Goal: Information Seeking & Learning: Learn about a topic

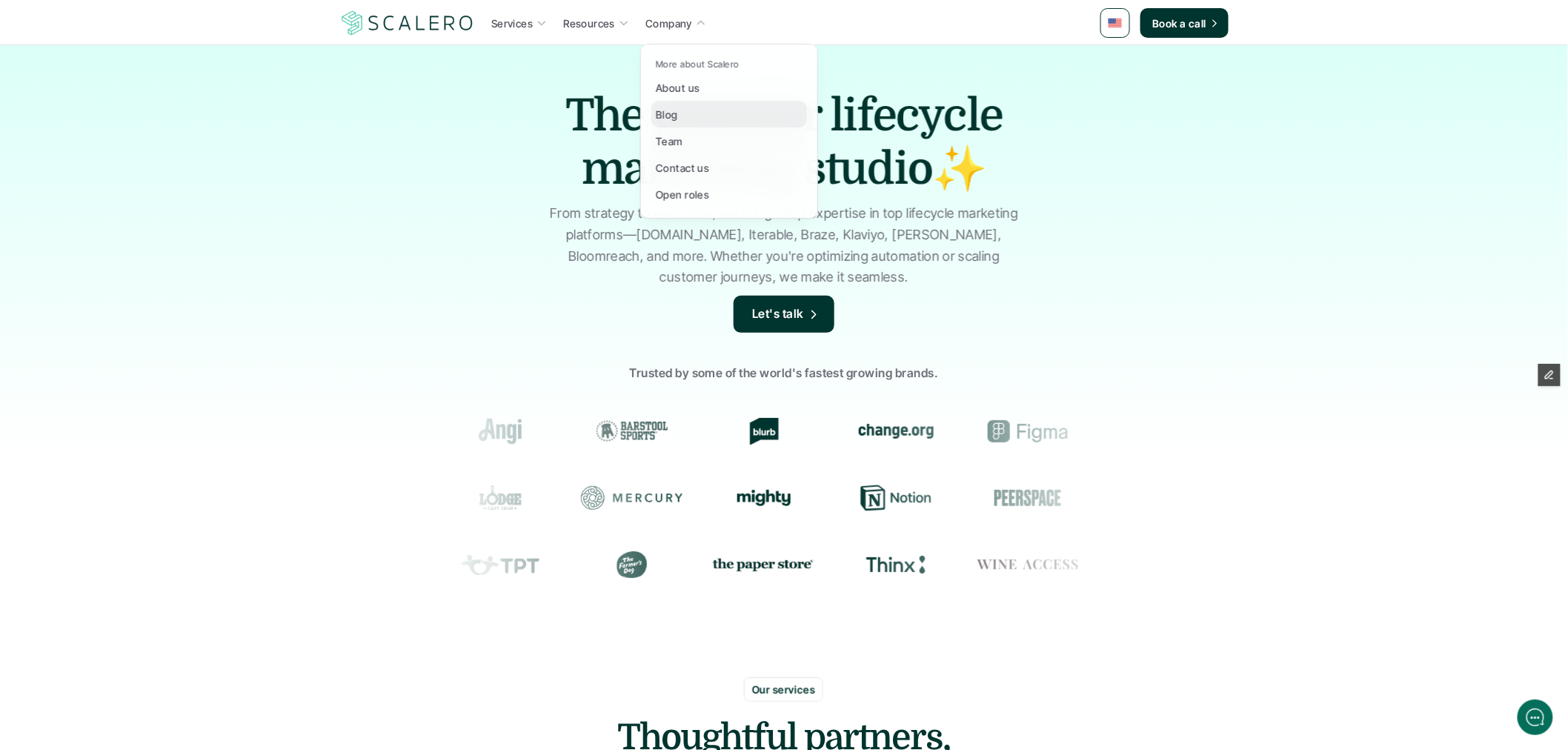
click at [679, 116] on div "Blog" at bounding box center [671, 114] width 31 height 18
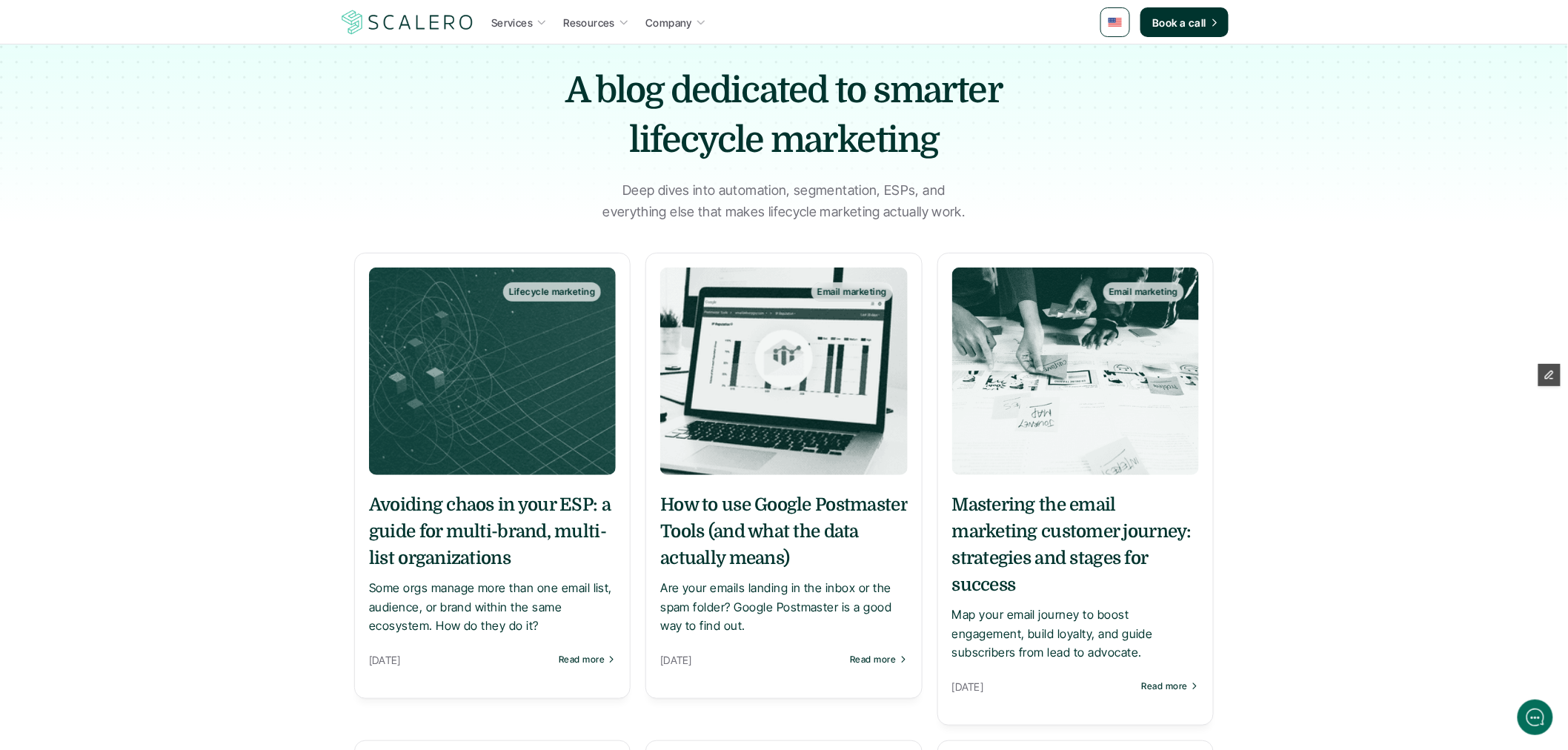
scroll to position [82, 0]
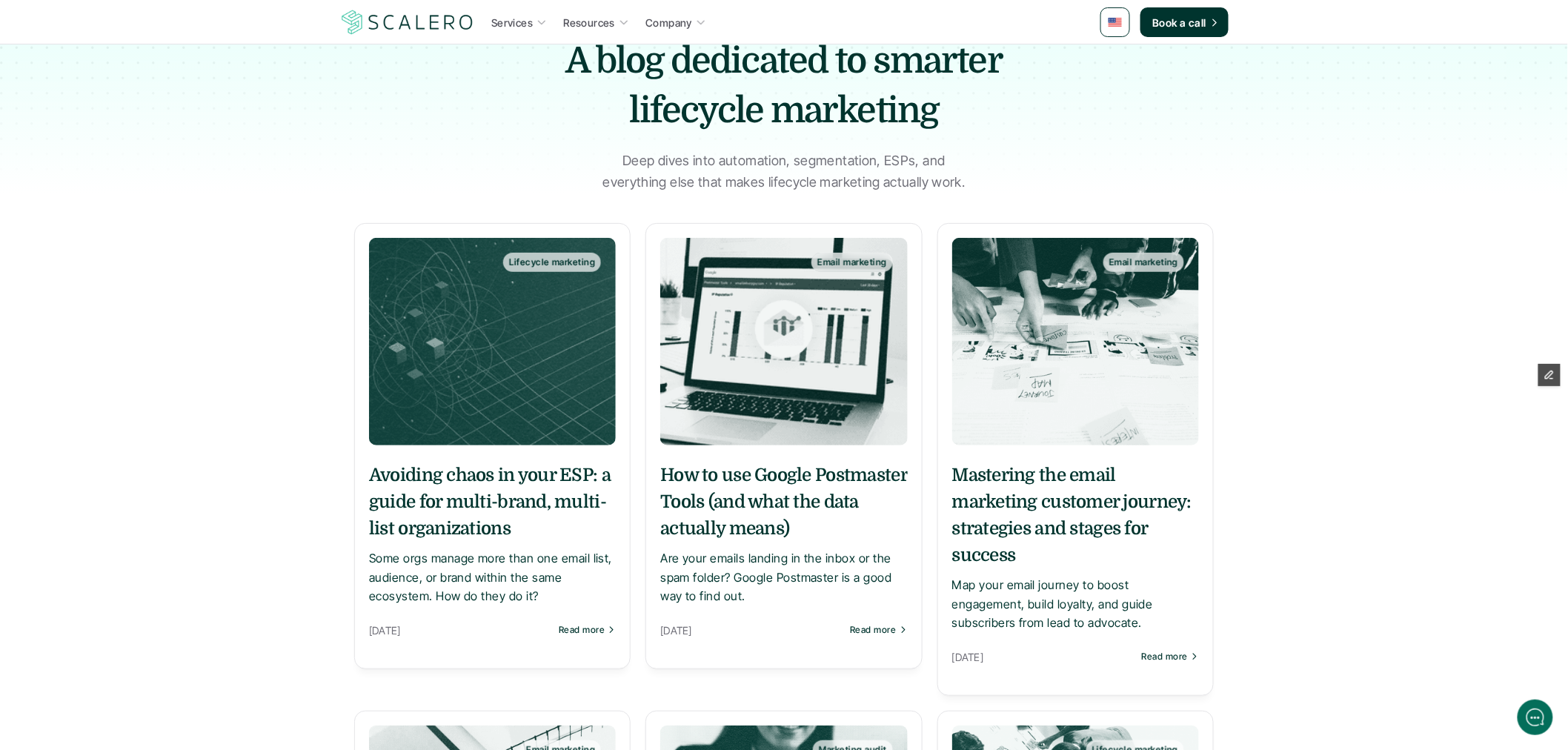
click at [817, 513] on h5 "How to use Google Postmaster Tools (and what the data actually means)" at bounding box center [784, 502] width 247 height 80
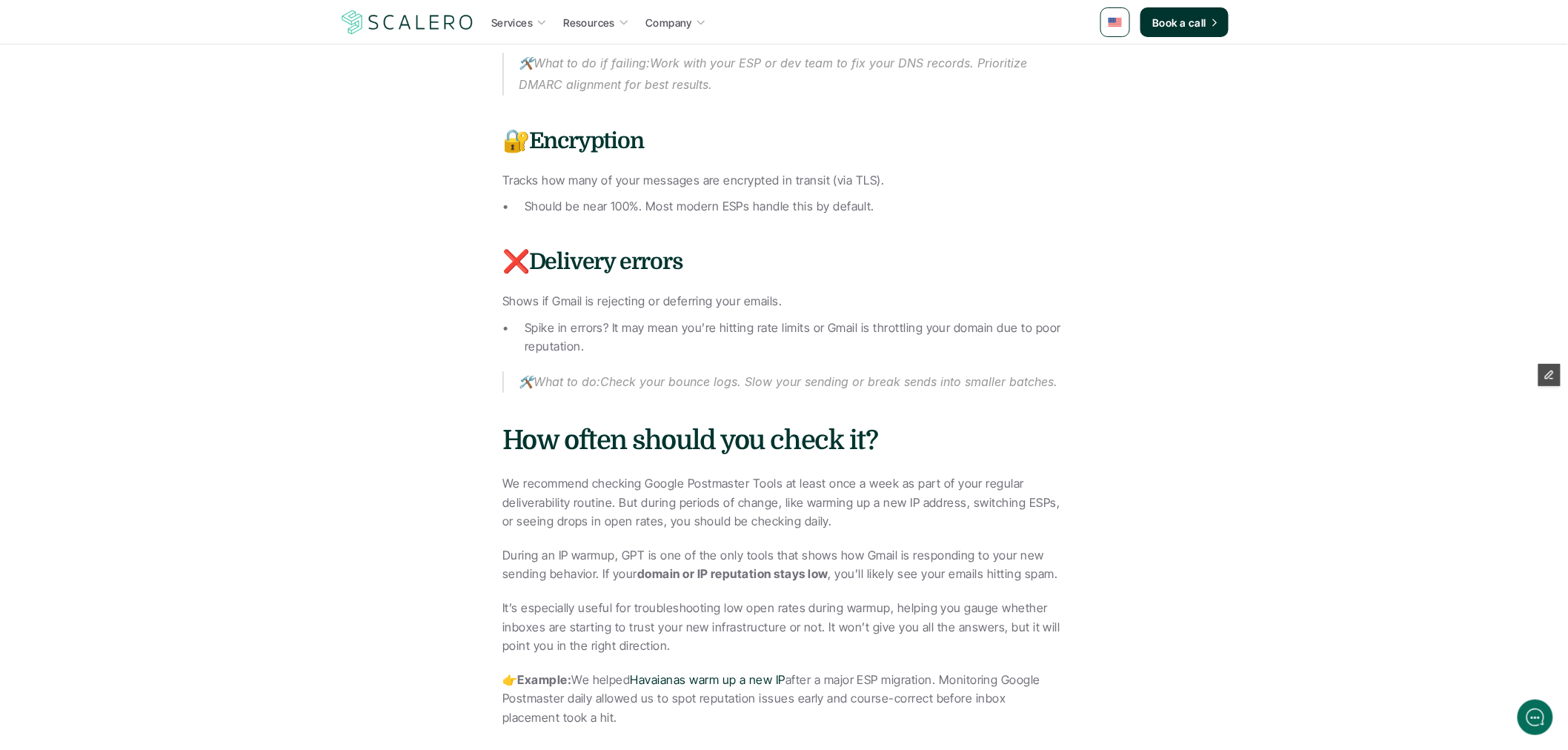
scroll to position [2306, 0]
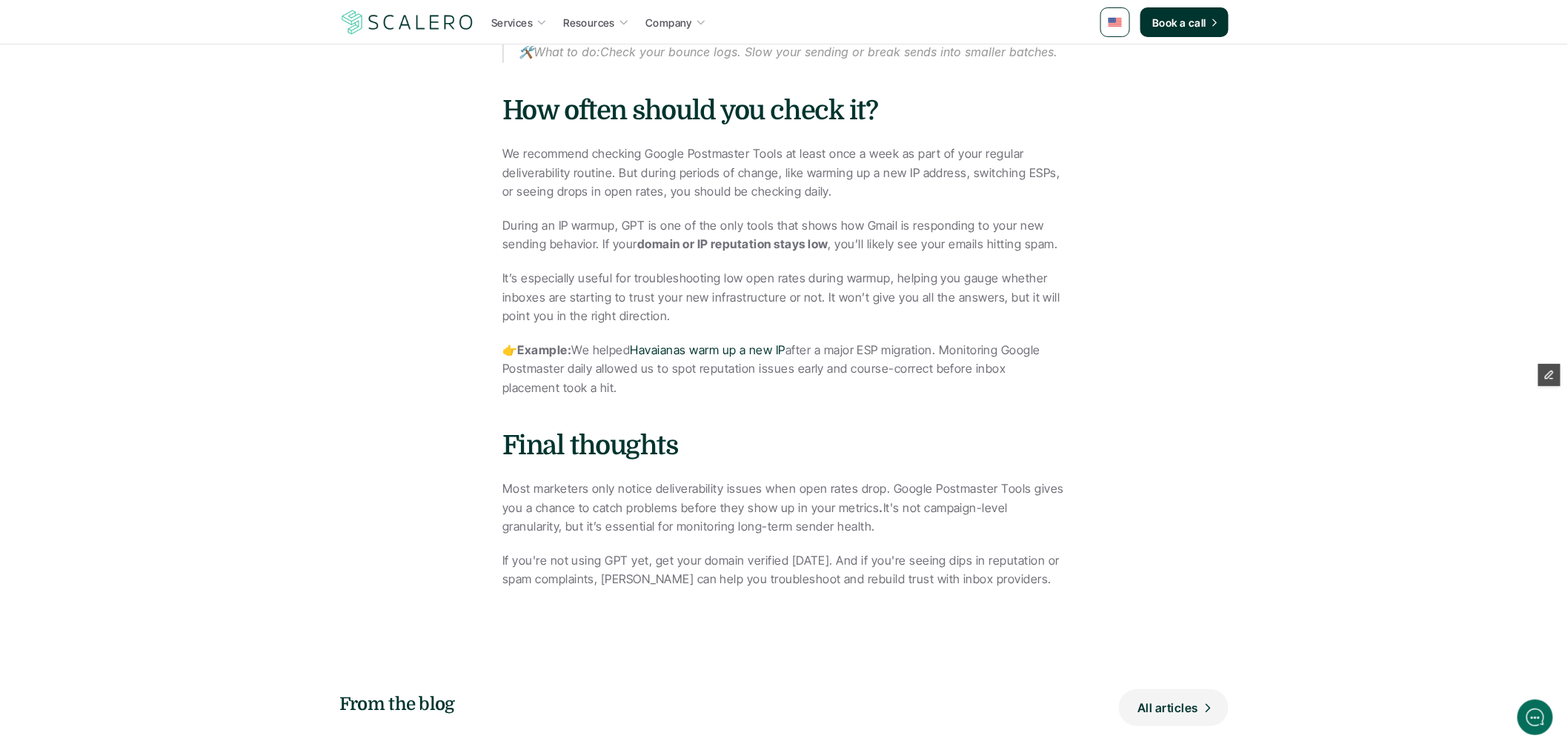
click at [702, 277] on p "It’s especially useful for troubleshooting low open rates during warmup, helpin…" at bounding box center [784, 297] width 563 height 57
click at [792, 494] on p "Most marketers only notice deliverability issues when open rates drop. Google P…" at bounding box center [784, 508] width 563 height 57
click at [791, 495] on p "Most marketers only notice deliverability issues when open rates drop. Google P…" at bounding box center [784, 508] width 563 height 57
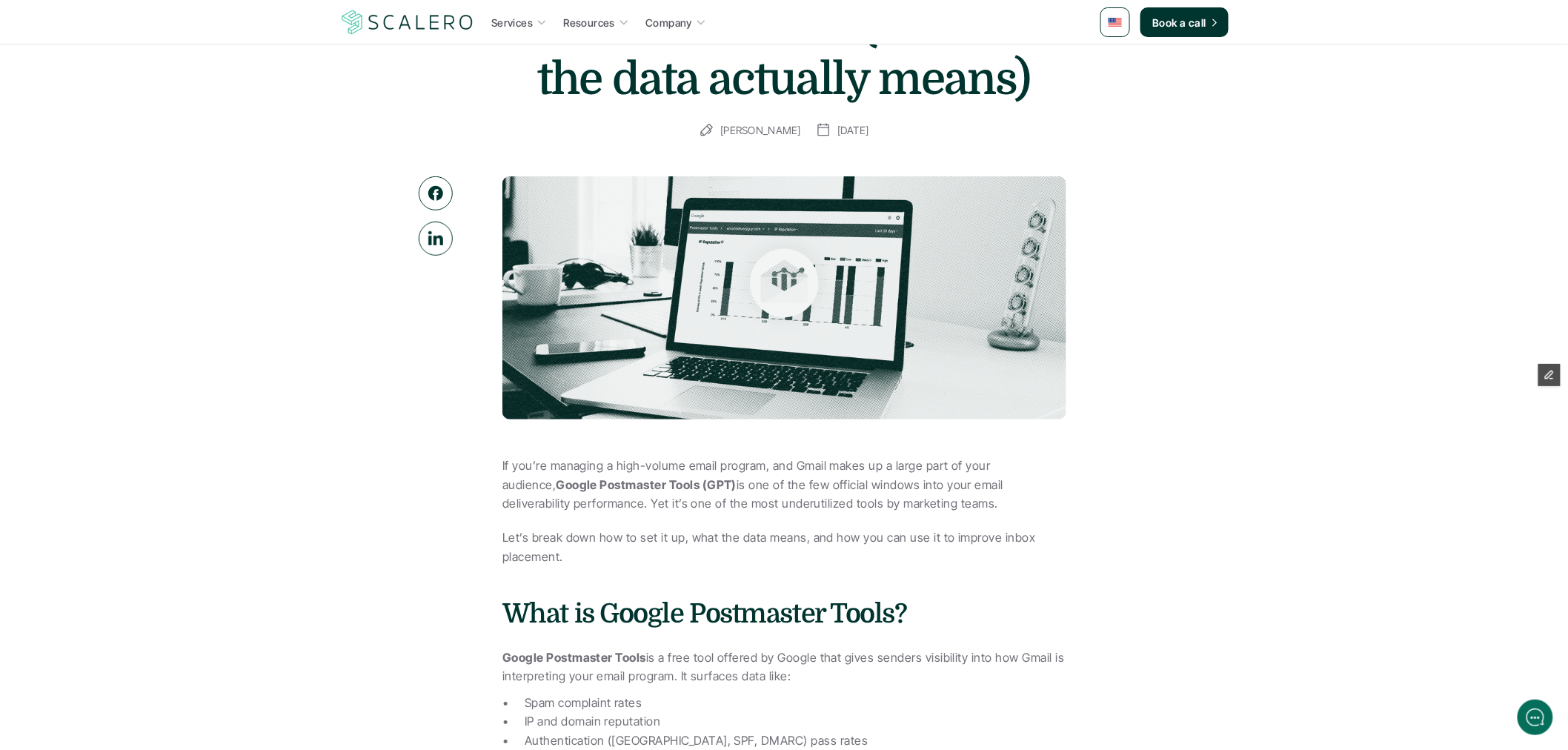
scroll to position [0, 0]
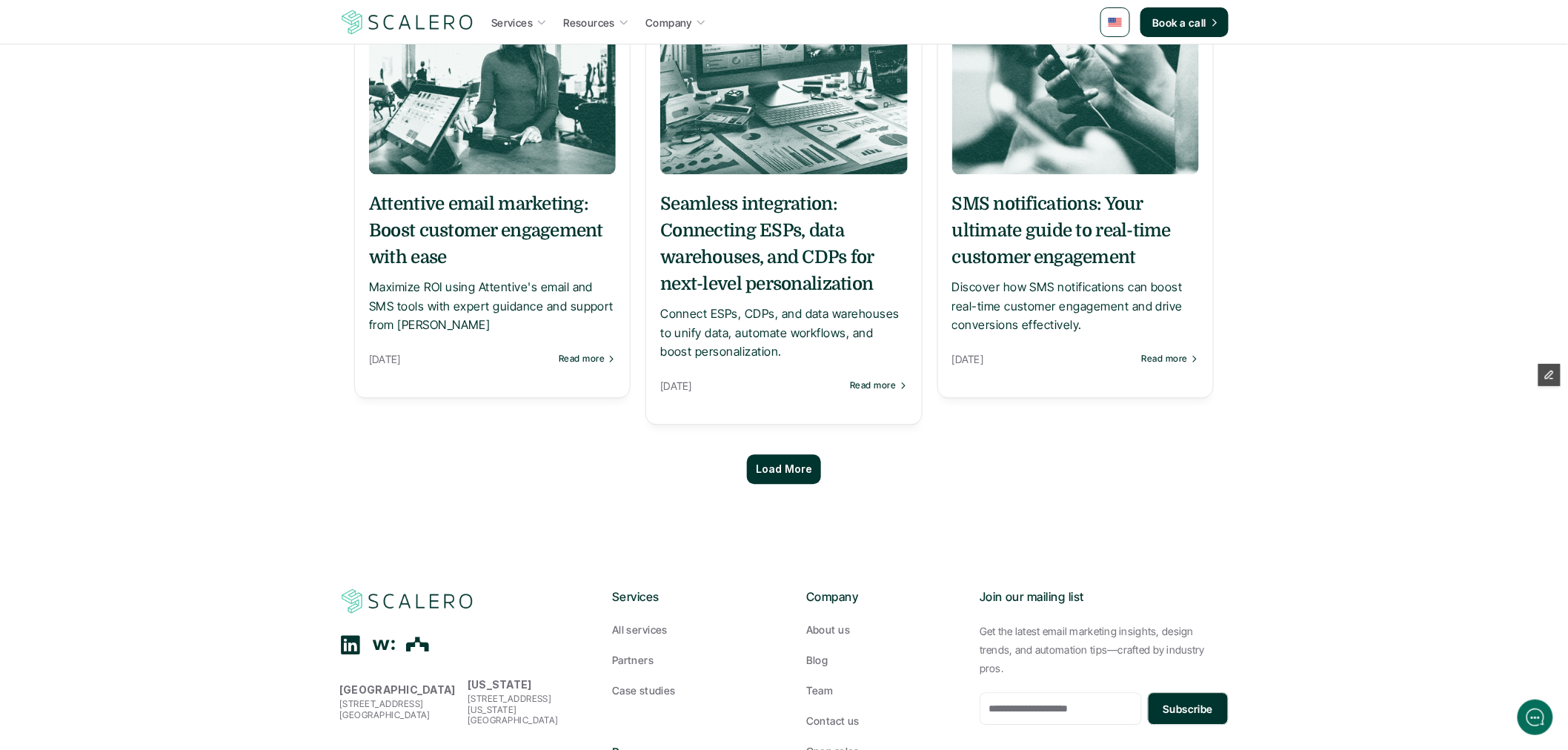
scroll to position [1470, 0]
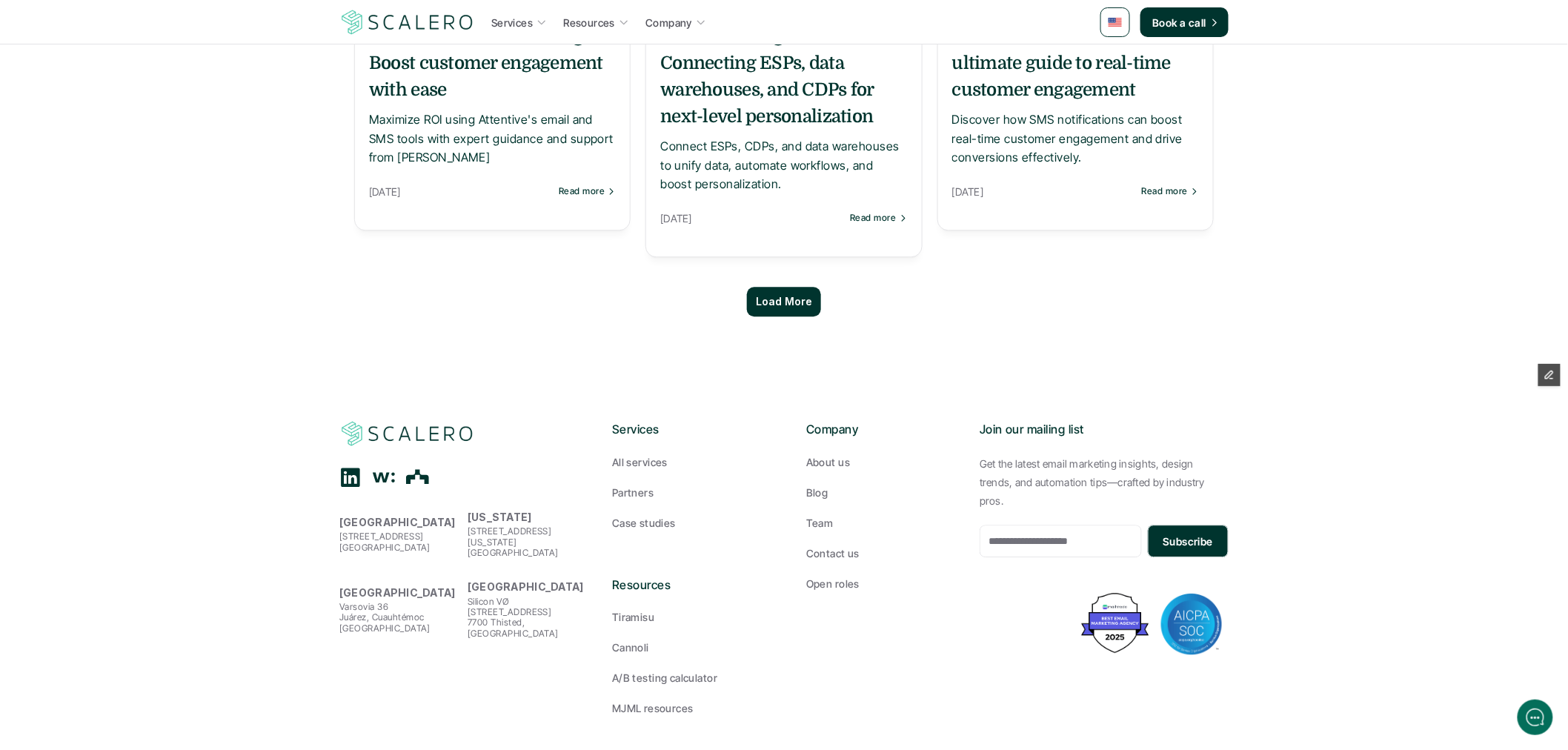
click at [767, 308] on div "Load More" at bounding box center [784, 302] width 74 height 30
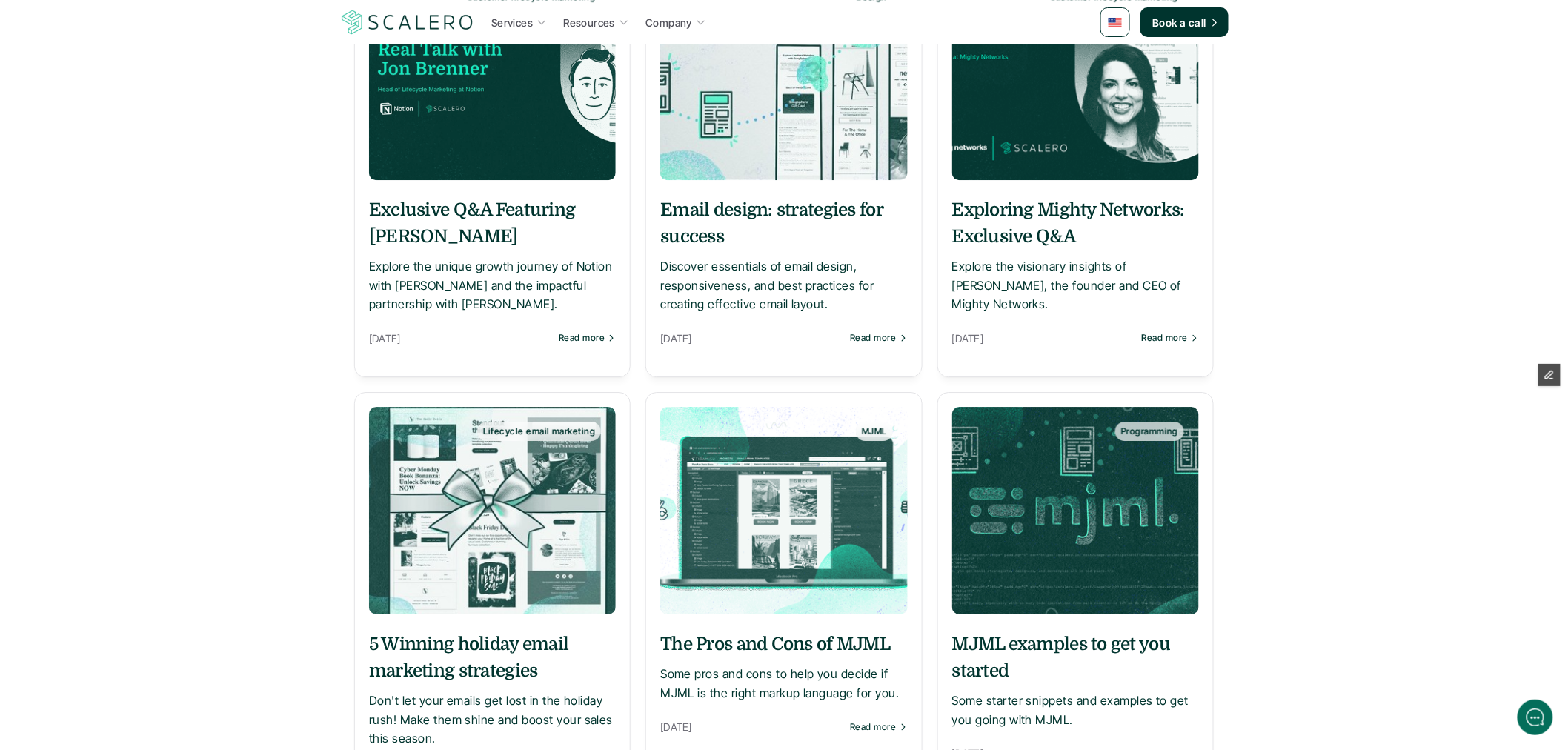
scroll to position [2047, 0]
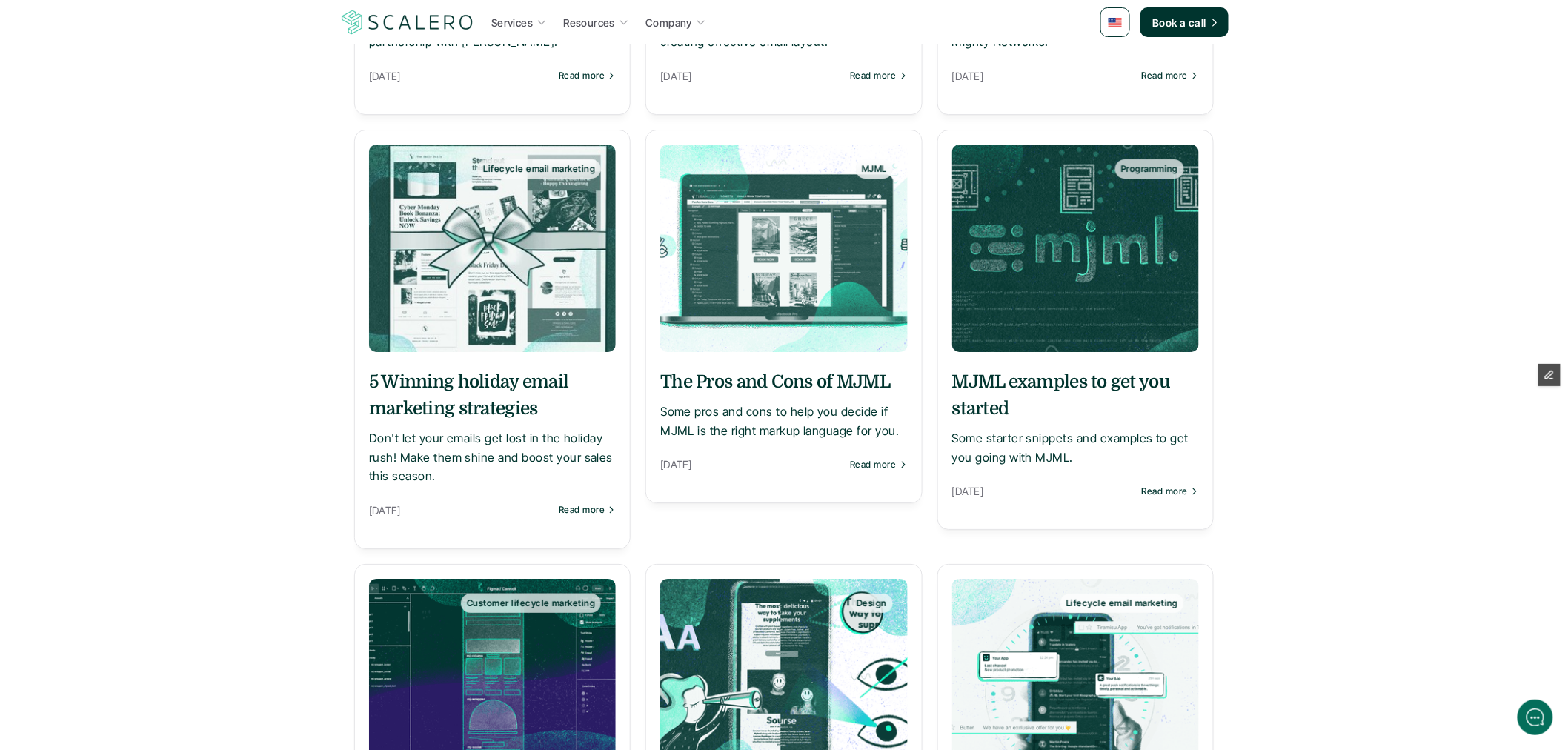
click at [759, 383] on h5 "The Pros and Cons of MJML" at bounding box center [784, 382] width 247 height 27
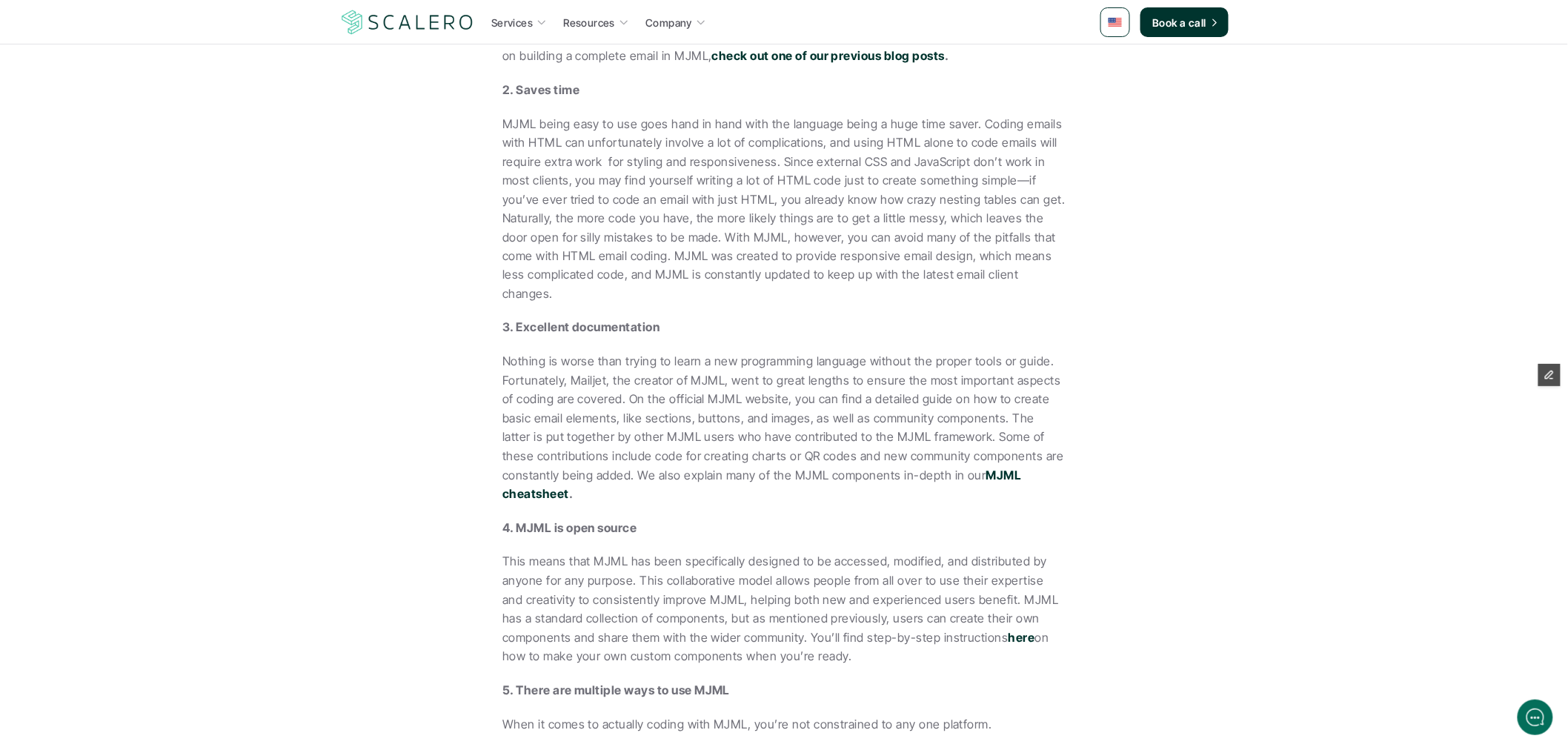
scroll to position [658, 0]
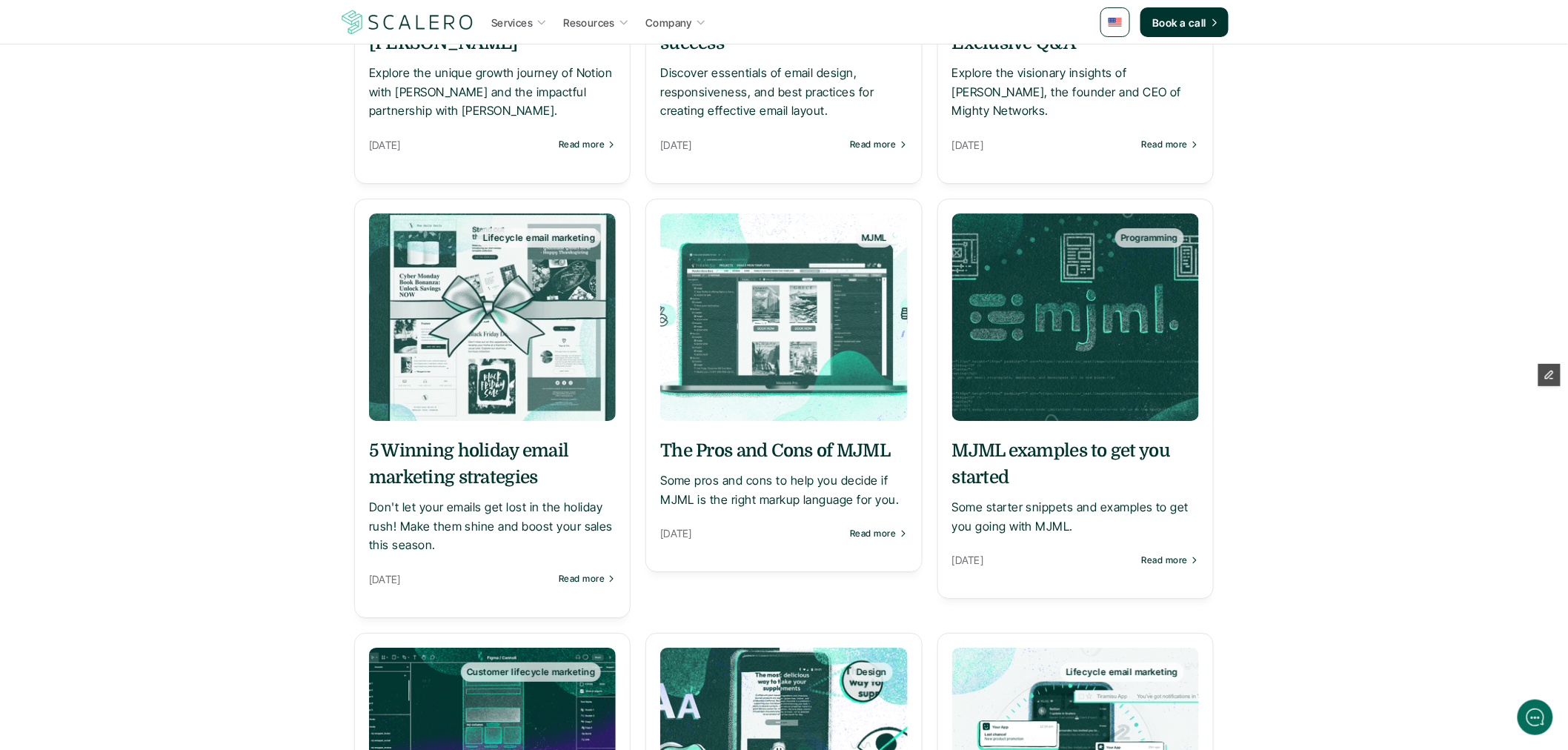
scroll to position [2306, 0]
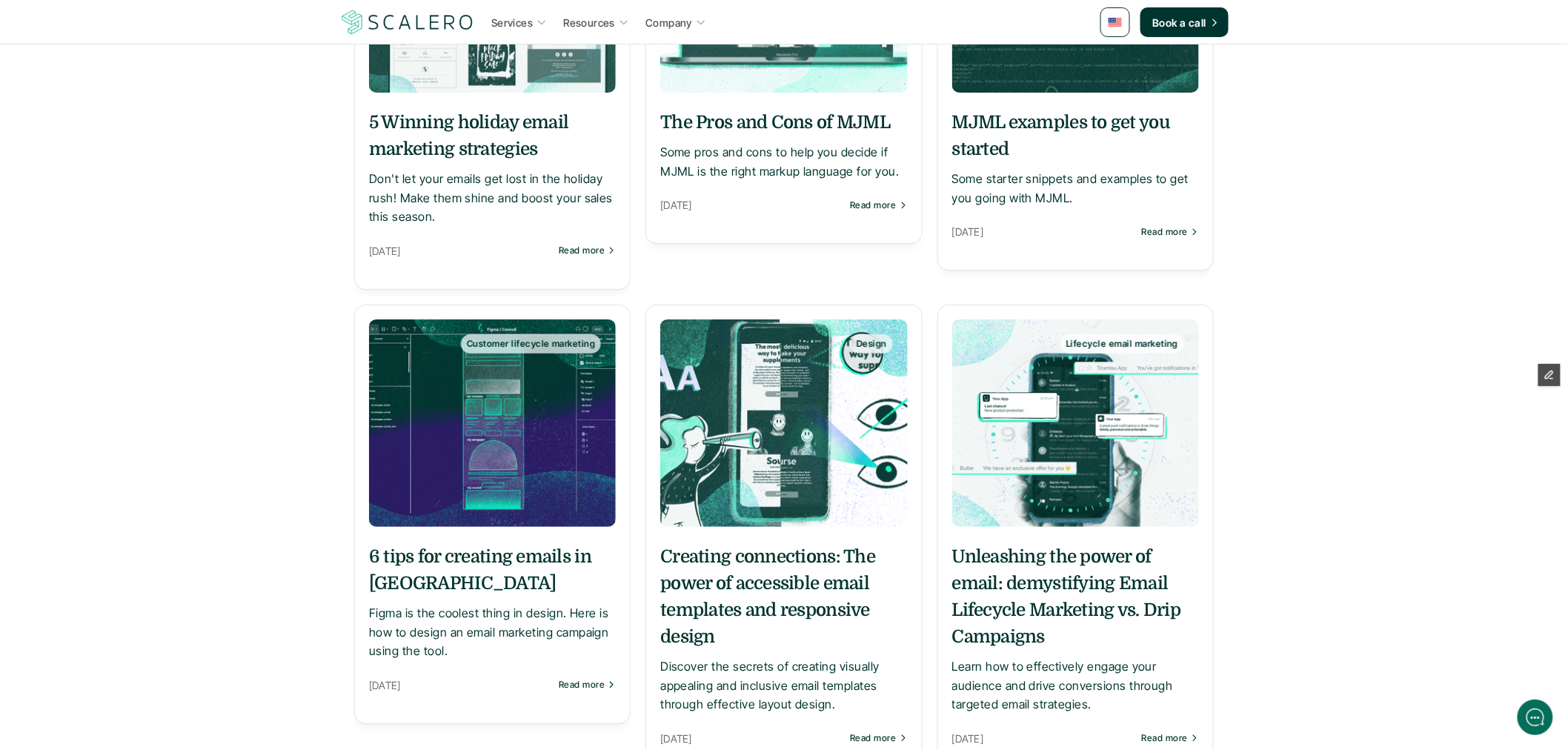
click at [1098, 576] on h5 "Unleashing the power of email: demystifying Email Lifecycle Marketing vs. Drip …" at bounding box center [1076, 597] width 247 height 107
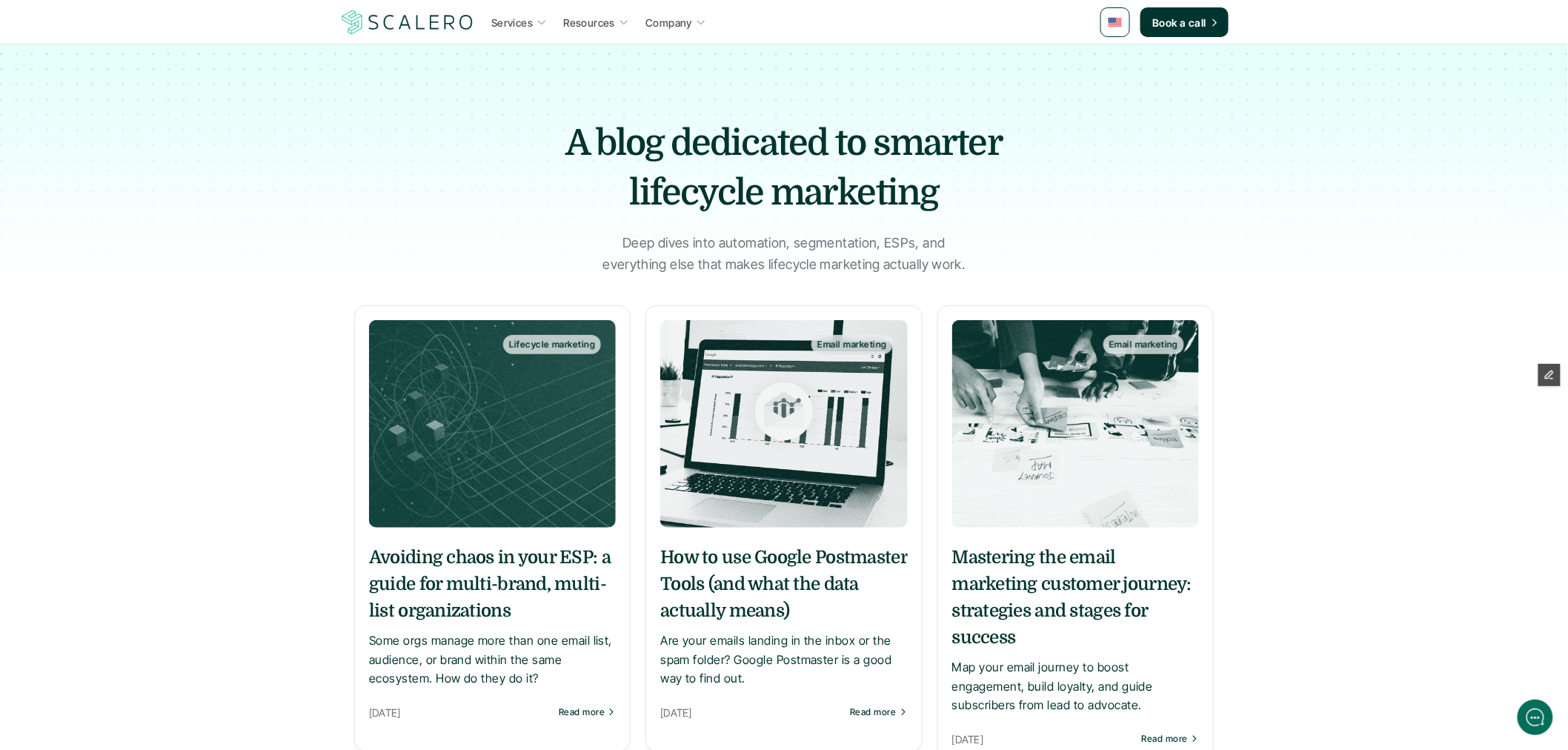
click at [710, 195] on h1 "A blog dedicated to smarter lifecycle marketing" at bounding box center [784, 168] width 519 height 99
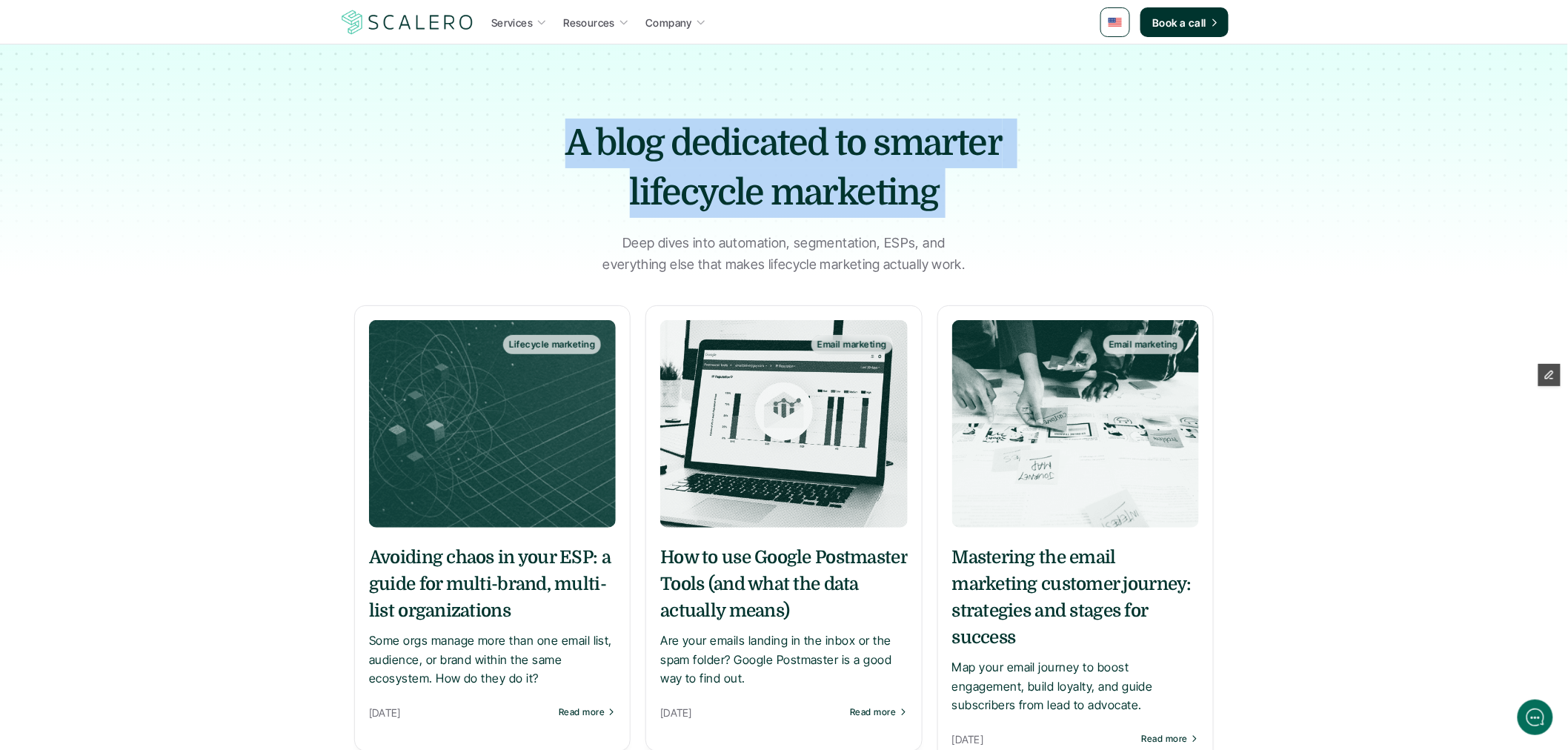
click at [710, 195] on h1 "A blog dedicated to smarter lifecycle marketing" at bounding box center [784, 168] width 519 height 99
click at [753, 194] on h1 "A blog dedicated to smarter lifecycle marketing" at bounding box center [784, 168] width 519 height 99
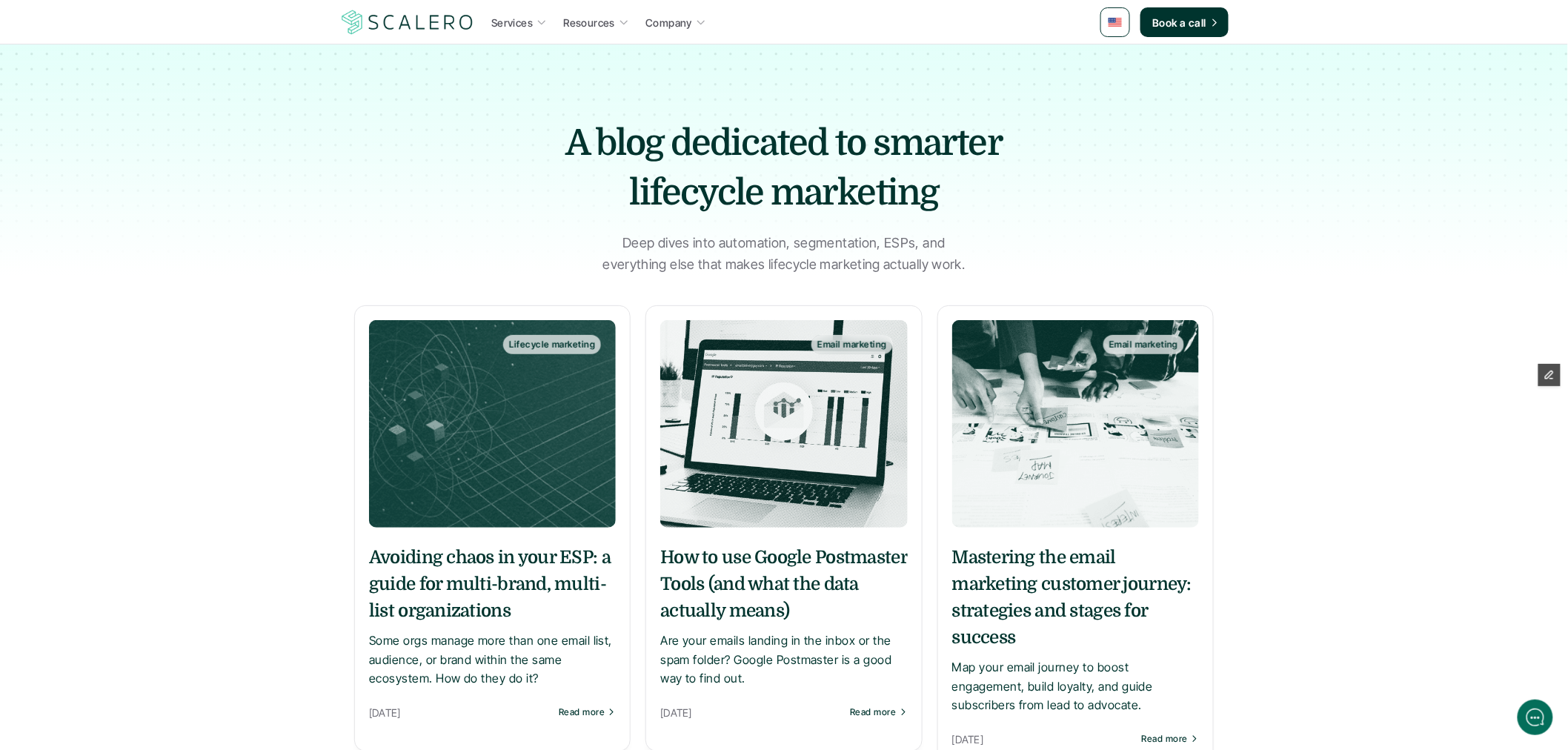
click at [900, 186] on h1 "A blog dedicated to smarter lifecycle marketing" at bounding box center [784, 168] width 519 height 99
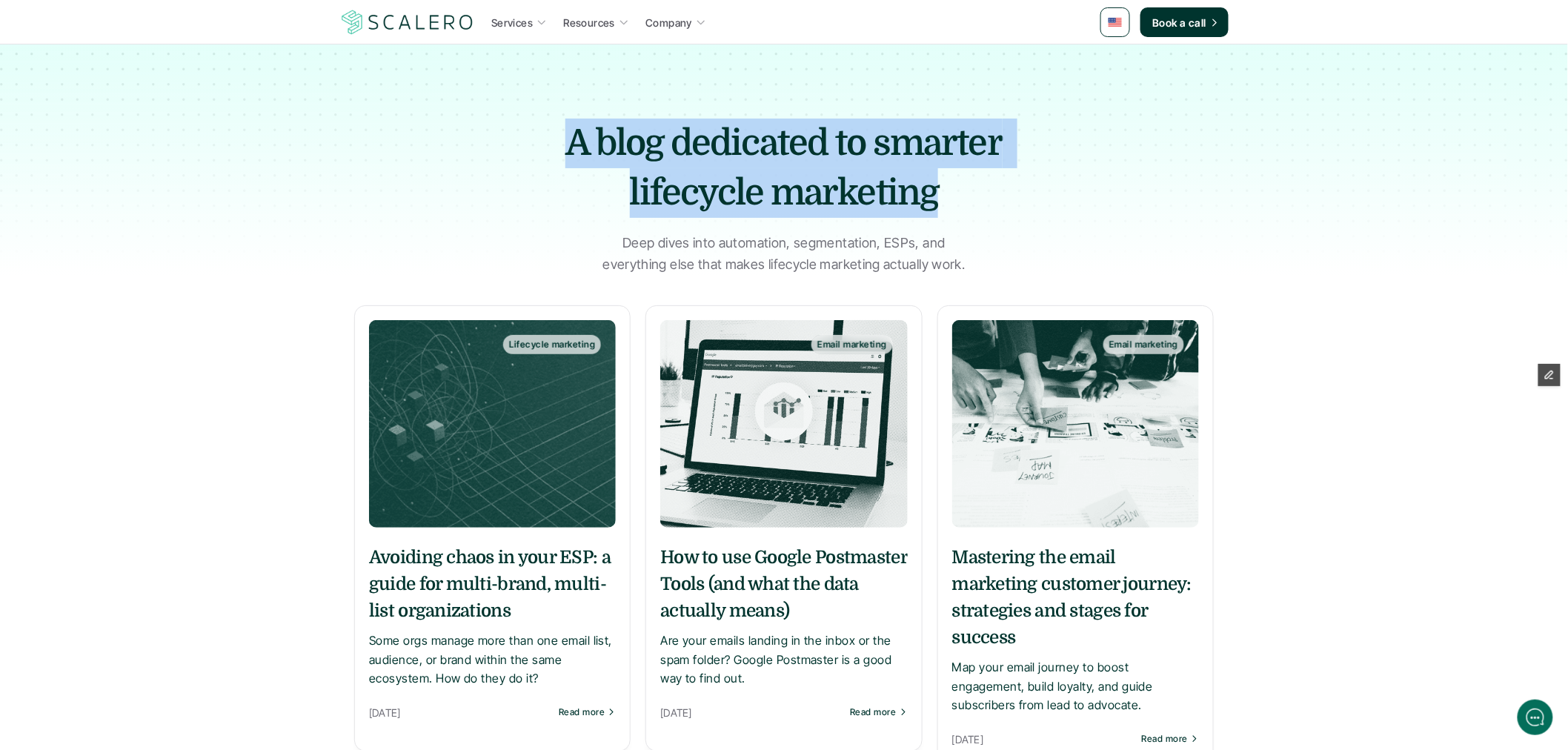
drag, startPoint x: 939, startPoint y: 186, endPoint x: 552, endPoint y: 149, distance: 388.8
click at [552, 149] on h1 "A blog dedicated to smarter lifecycle marketing" at bounding box center [784, 168] width 519 height 99
click at [679, 155] on h1 "A blog dedicated to smarter lifecycle marketing" at bounding box center [784, 168] width 519 height 99
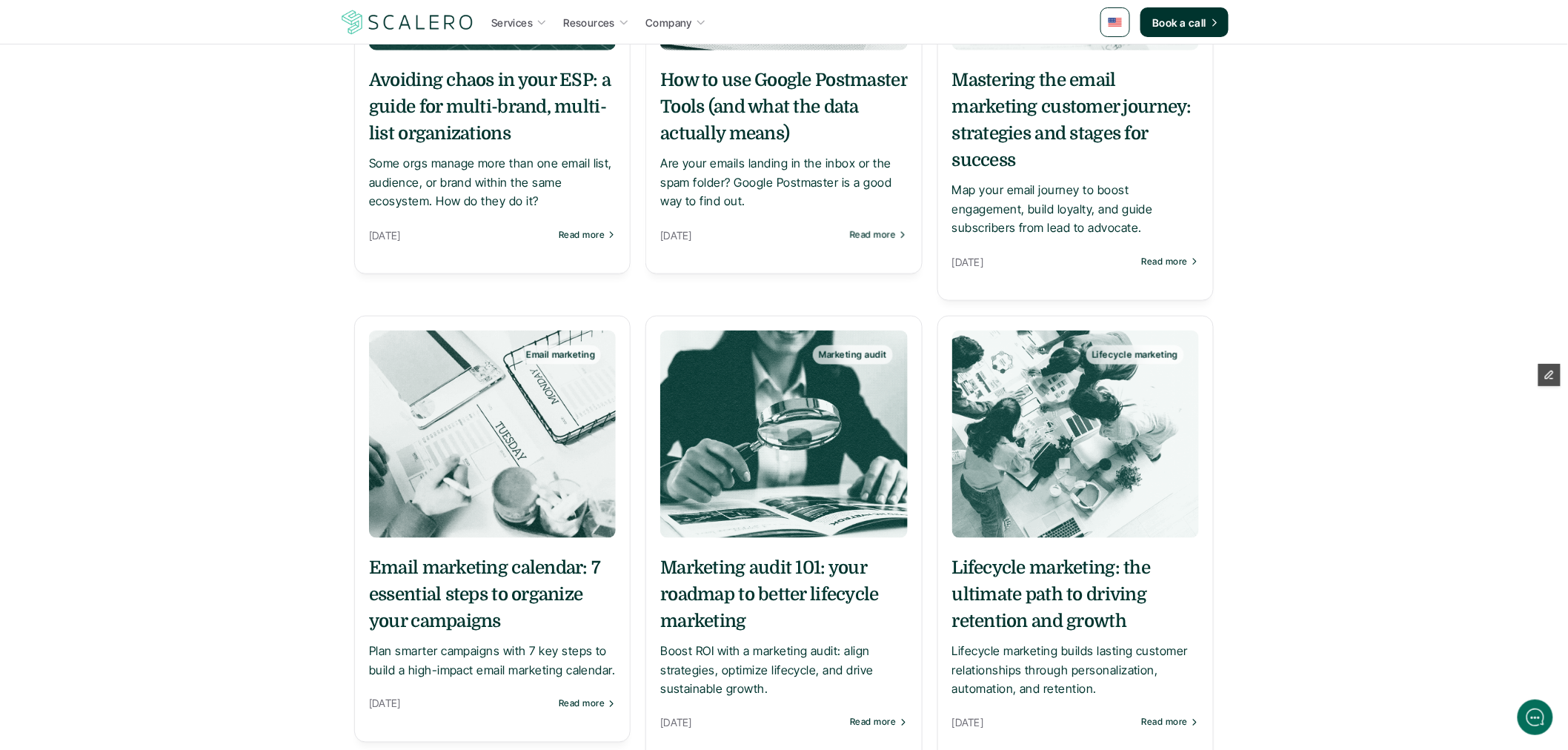
scroll to position [82, 0]
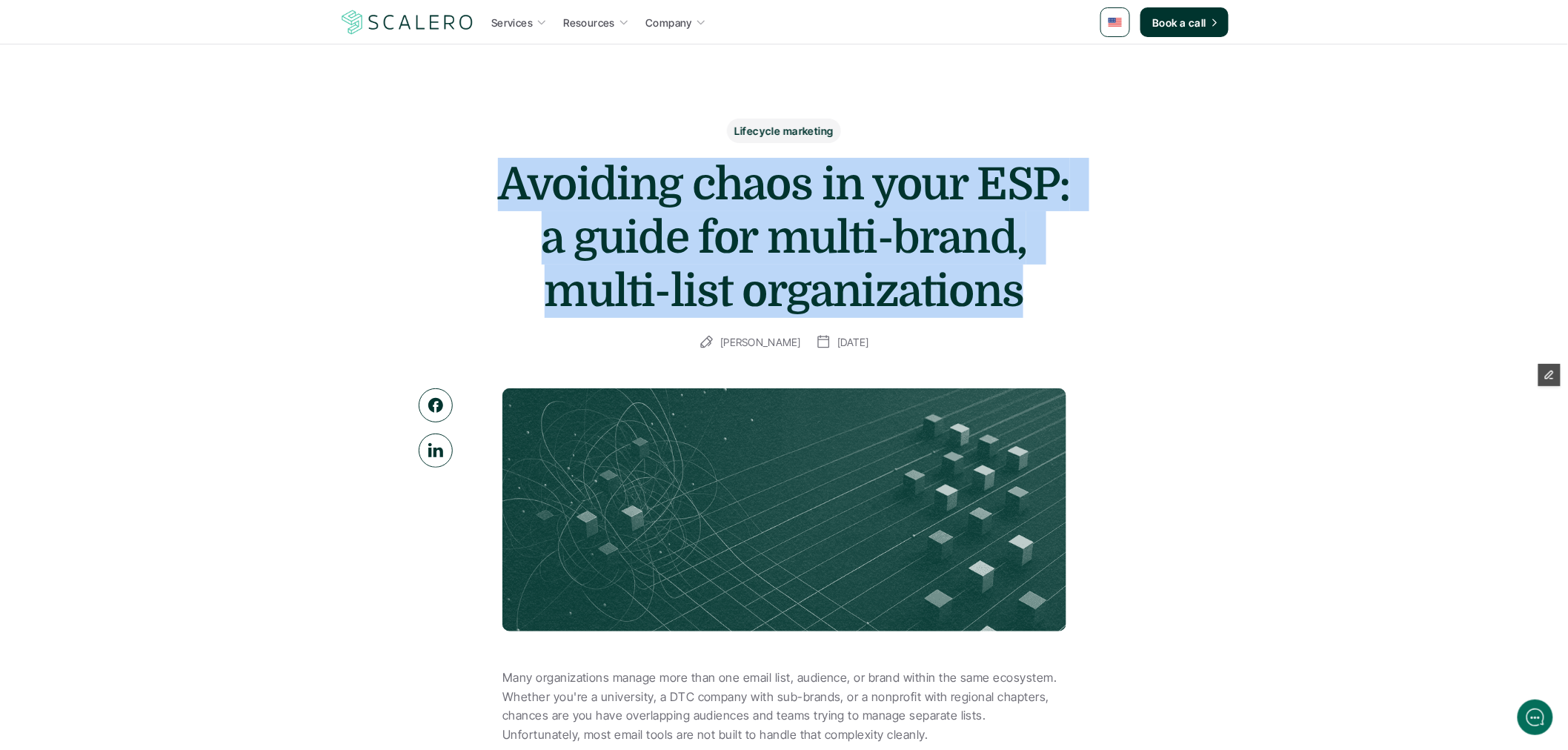
drag, startPoint x: 1024, startPoint y: 287, endPoint x: 510, endPoint y: 195, distance: 522.2
click at [443, 198] on div "Lifecycle marketing Avoiding chaos in your ESP: a guide for multi-brand, multi-…" at bounding box center [784, 235] width 860 height 233
click at [543, 188] on h1 "Avoiding chaos in your ESP: a guide for multi-brand, multi-list organizations" at bounding box center [784, 238] width 593 height 160
drag, startPoint x: 508, startPoint y: 184, endPoint x: 1035, endPoint y: 305, distance: 540.7
click at [1035, 305] on h1 "Avoiding chaos in your ESP: a guide for multi-brand, multi-list organizations" at bounding box center [784, 238] width 593 height 160
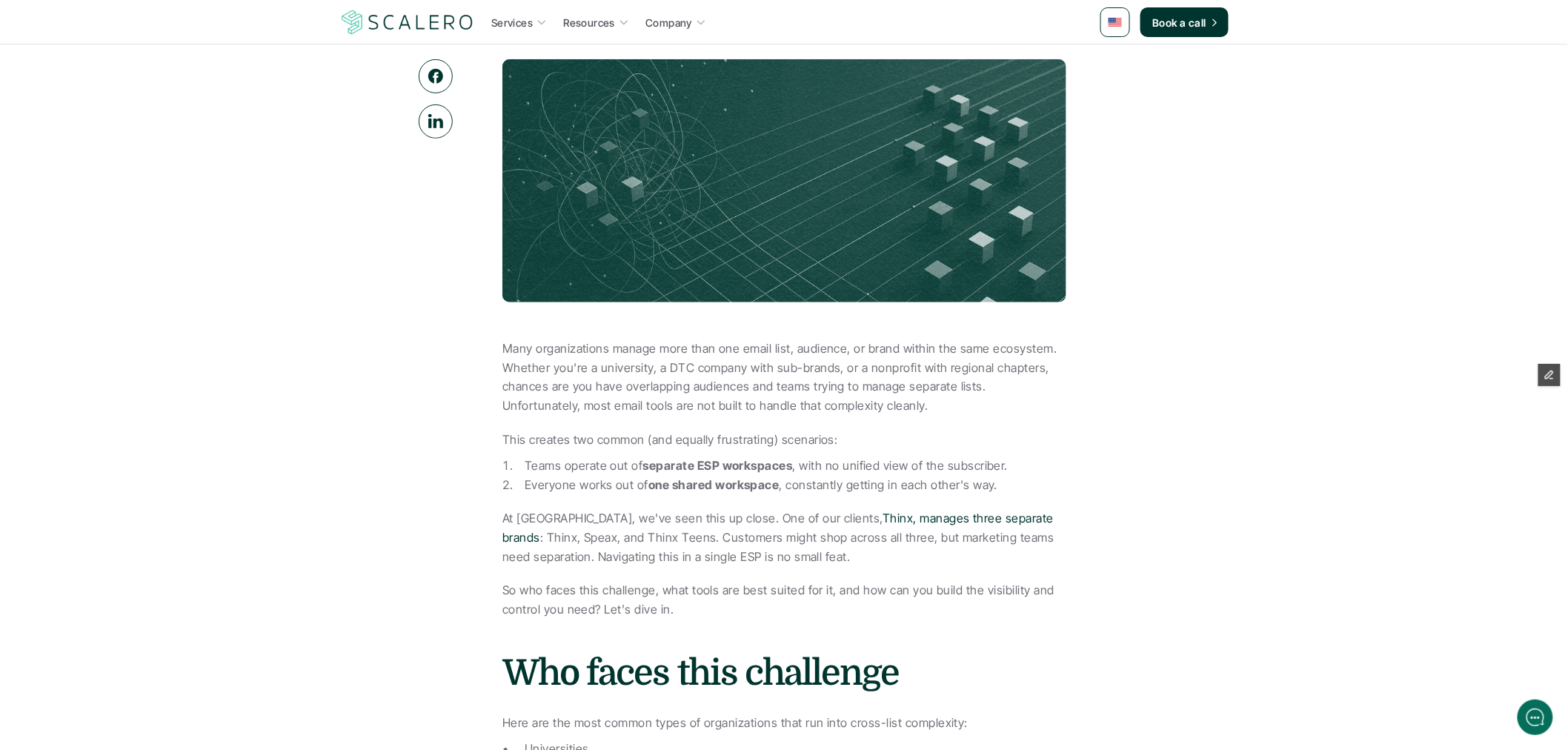
click at [773, 411] on p "Many organizations manage more than one email list, audience, or brand within t…" at bounding box center [784, 377] width 563 height 76
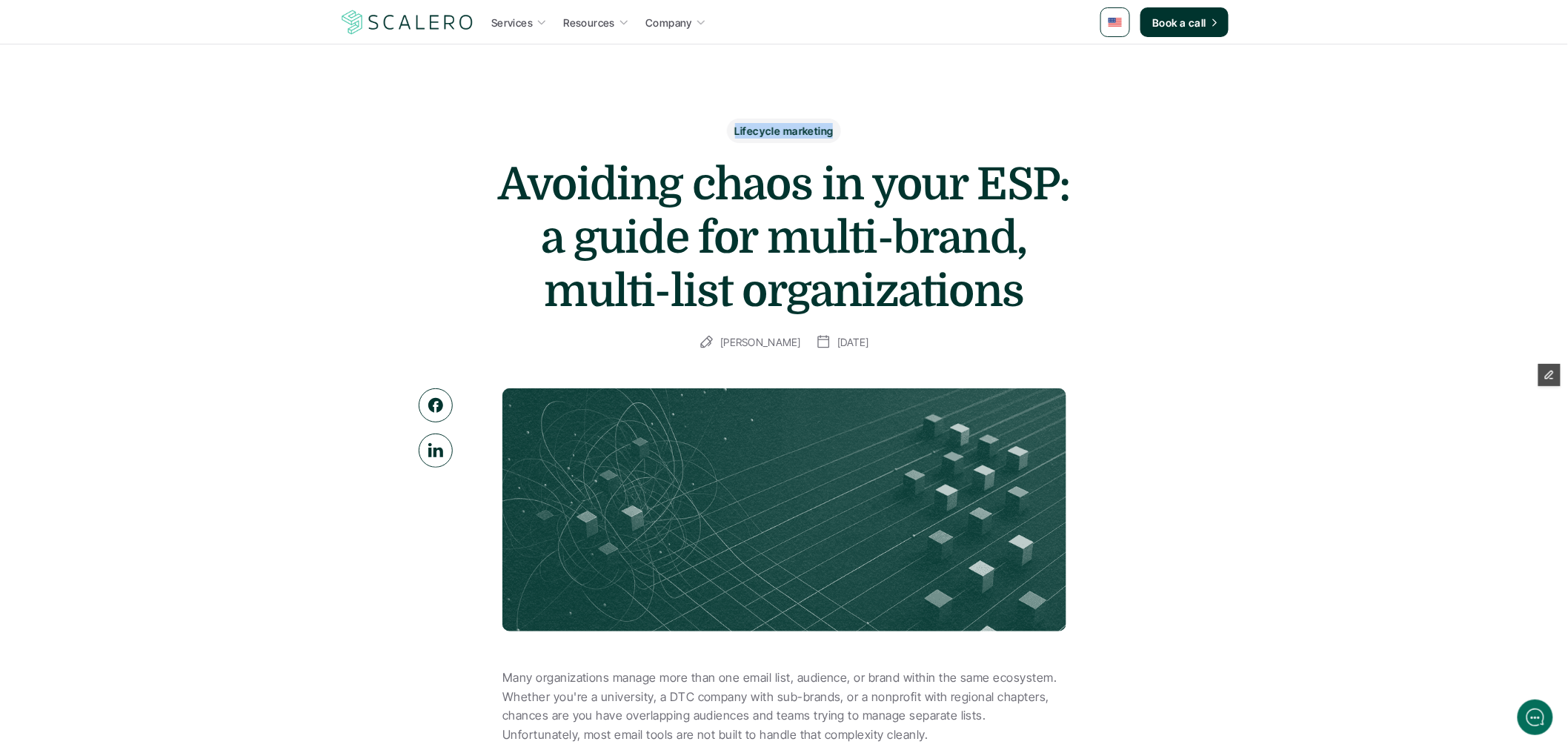
drag, startPoint x: 736, startPoint y: 127, endPoint x: 832, endPoint y: 129, distance: 96.0
click at [832, 129] on p "Lifecycle marketing" at bounding box center [784, 131] width 98 height 16
click at [817, 129] on p "Lifecycle marketing" at bounding box center [784, 131] width 98 height 16
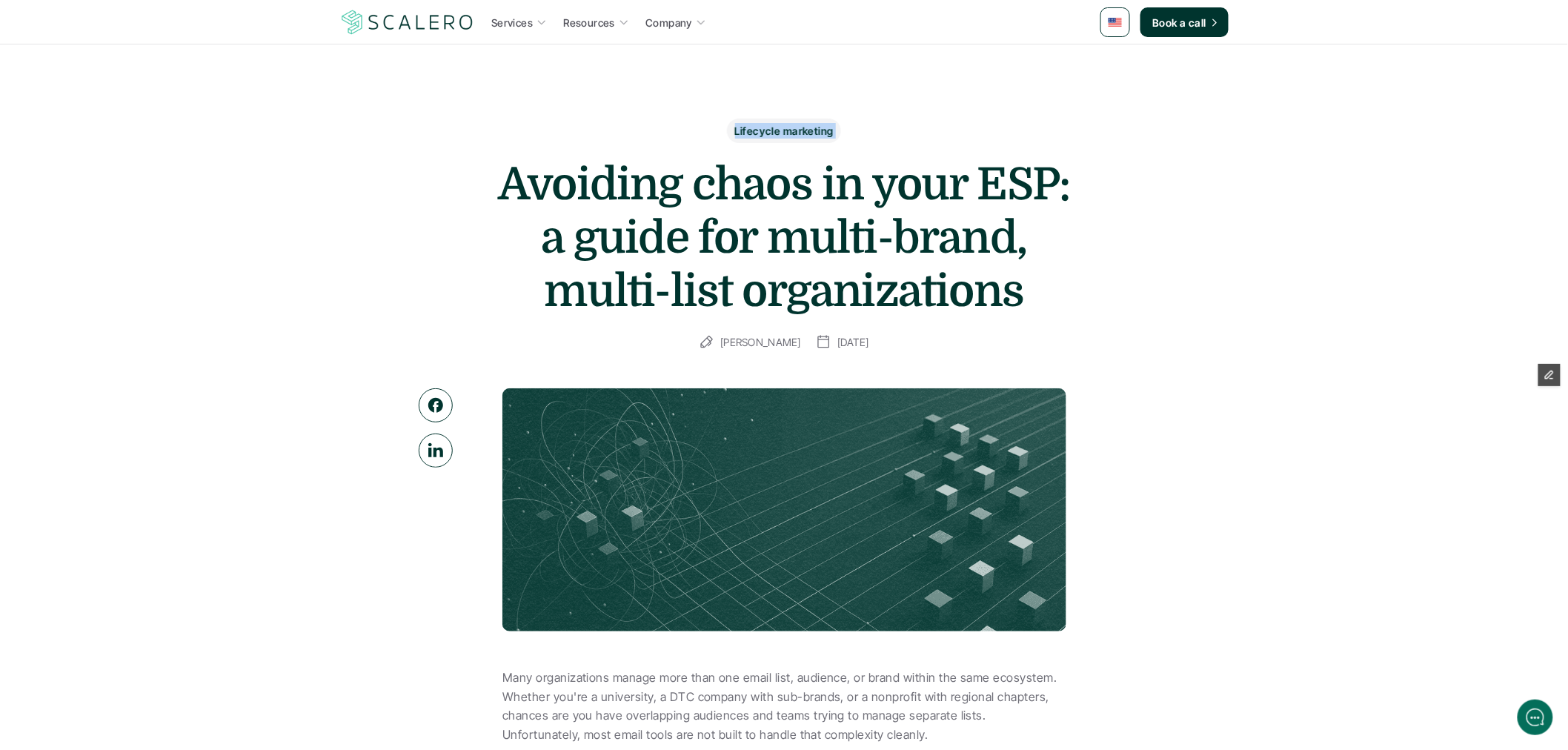
click at [817, 129] on p "Lifecycle marketing" at bounding box center [784, 131] width 98 height 16
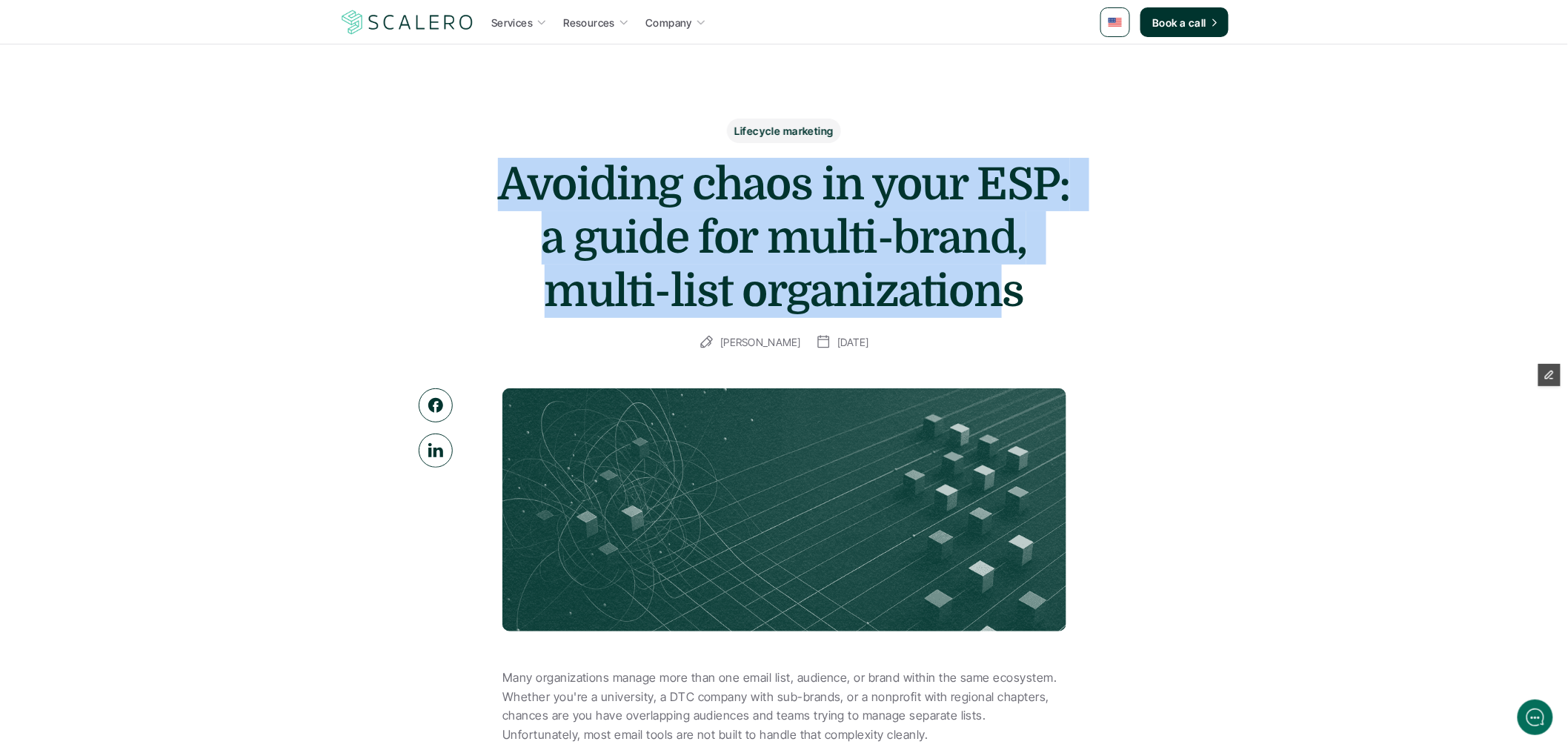
drag, startPoint x: 568, startPoint y: 206, endPoint x: 1010, endPoint y: 287, distance: 449.4
click at [1010, 287] on h1 "Avoiding chaos in your ESP: a guide for multi-brand, multi-list organizations" at bounding box center [784, 238] width 593 height 160
click at [1013, 292] on h1 "Avoiding chaos in your ESP: a guide for multi-brand, multi-list organizations" at bounding box center [784, 238] width 593 height 160
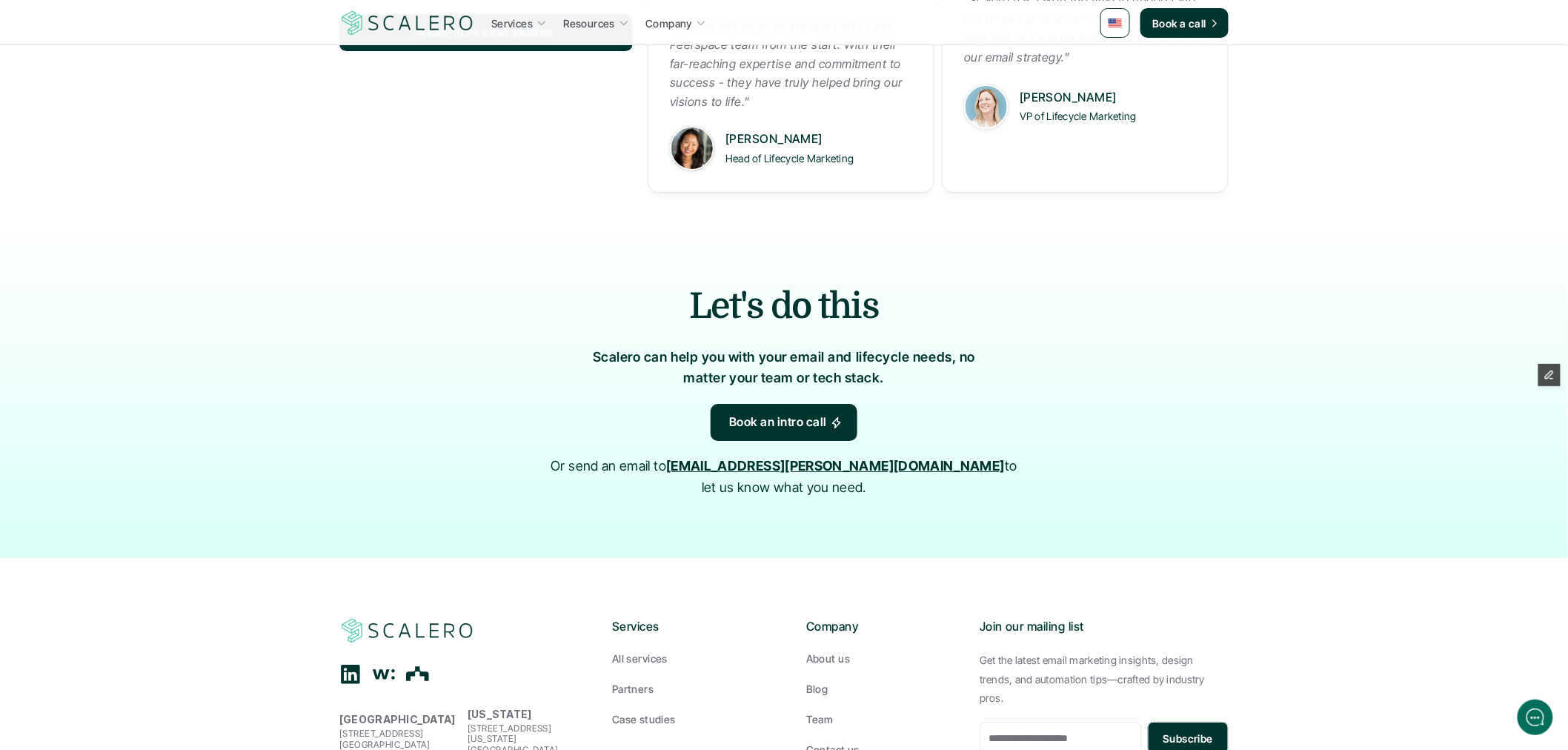
scroll to position [2224, 0]
